Goal: Task Accomplishment & Management: Manage account settings

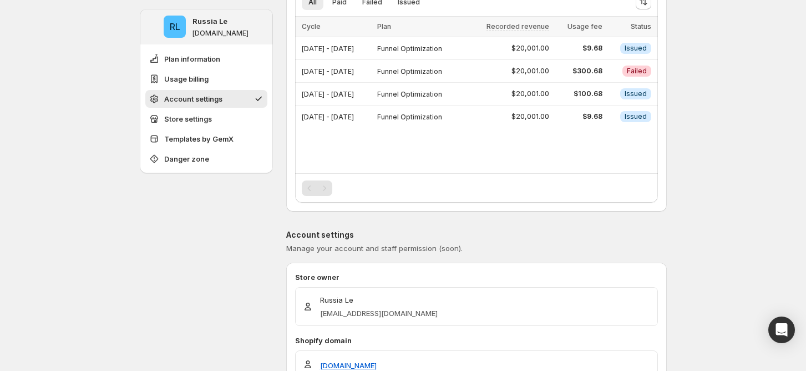
scroll to position [222, 0]
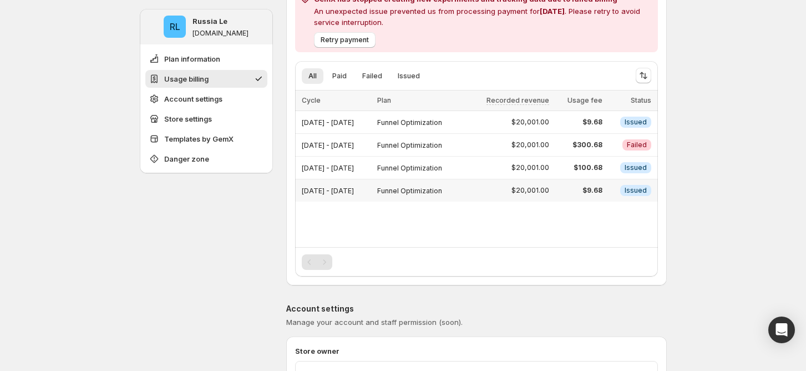
scroll to position [222, 0]
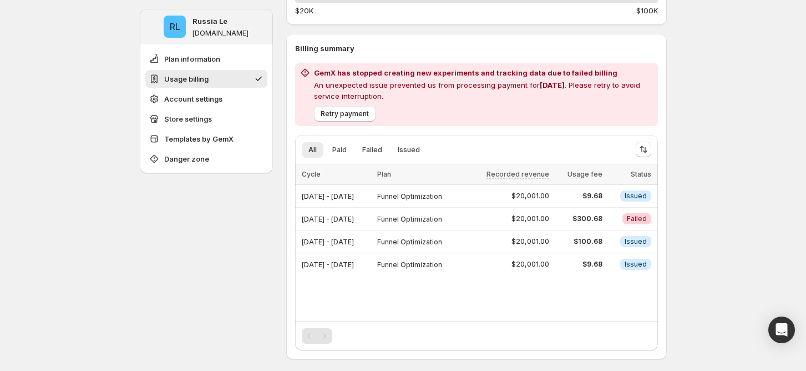
click at [414, 1] on div "0.00125 %" at bounding box center [476, 0] width 363 height 4
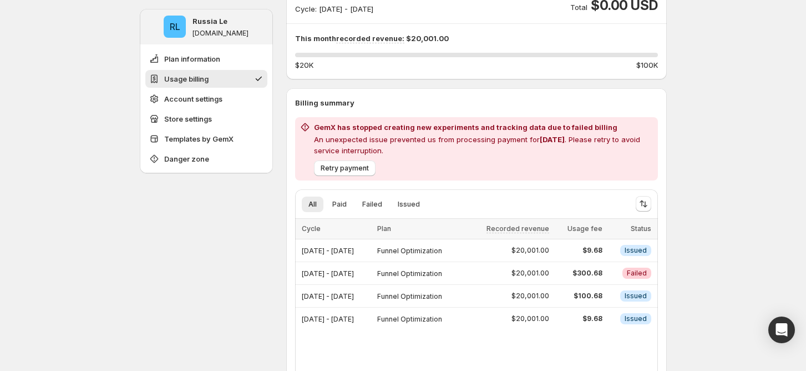
scroll to position [148, 0]
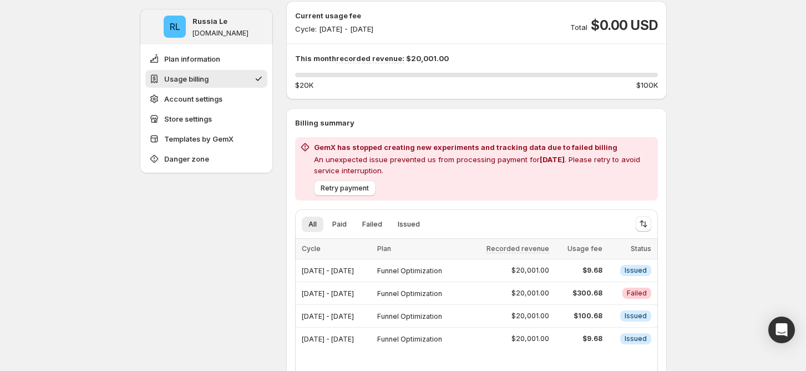
click at [363, 191] on span "Retry payment" at bounding box center [345, 188] width 48 height 9
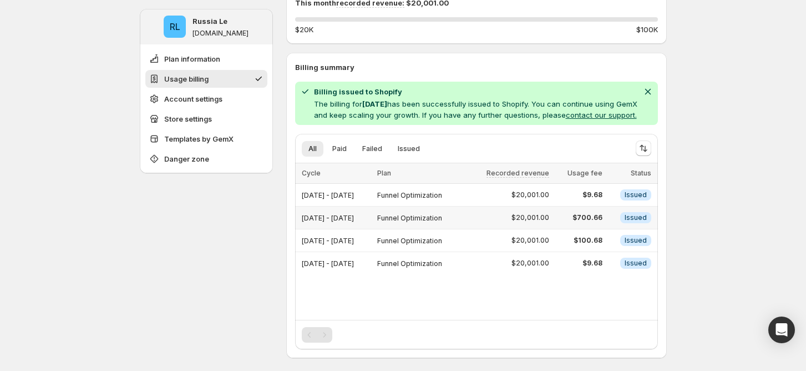
scroll to position [222, 0]
